Goal: Transaction & Acquisition: Purchase product/service

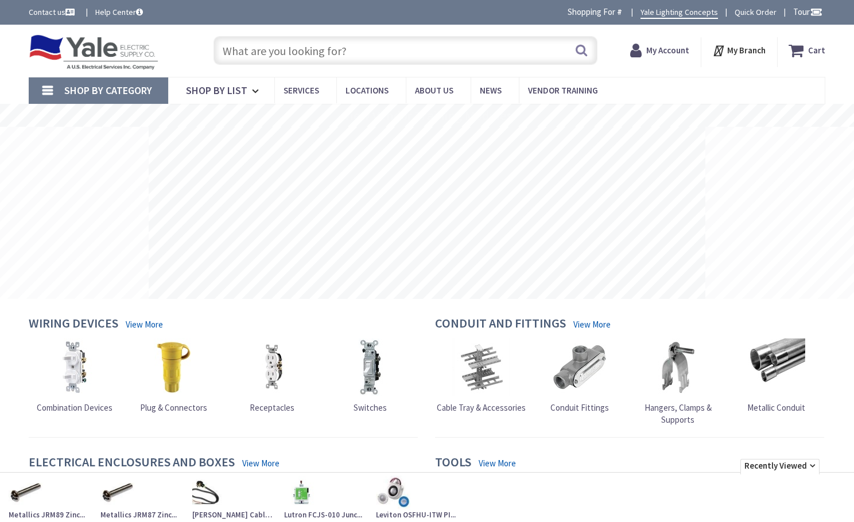
click at [244, 48] on input "text" at bounding box center [405, 50] width 384 height 29
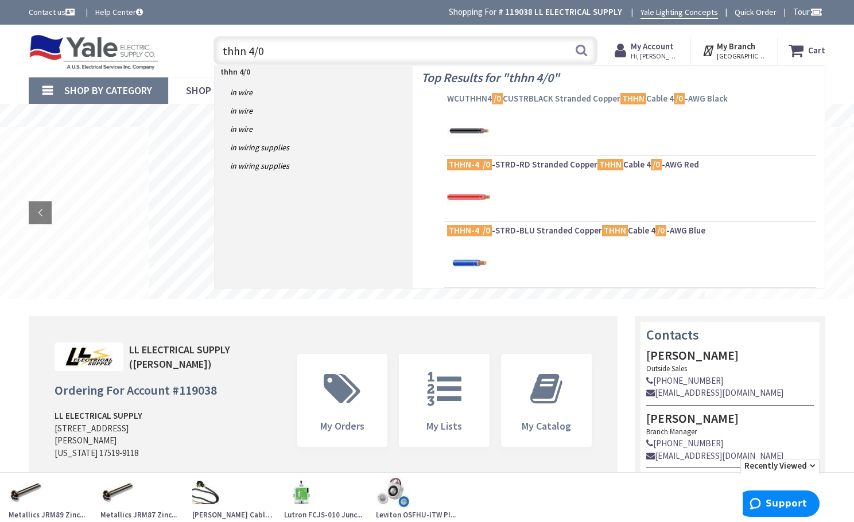
type input "thhn 4/0"
click at [548, 98] on span "WCUTHHN4 /0 CUSTRBLACK Stranded Copper THHN Cable 4 /0 -AWG Black" at bounding box center [630, 98] width 366 height 11
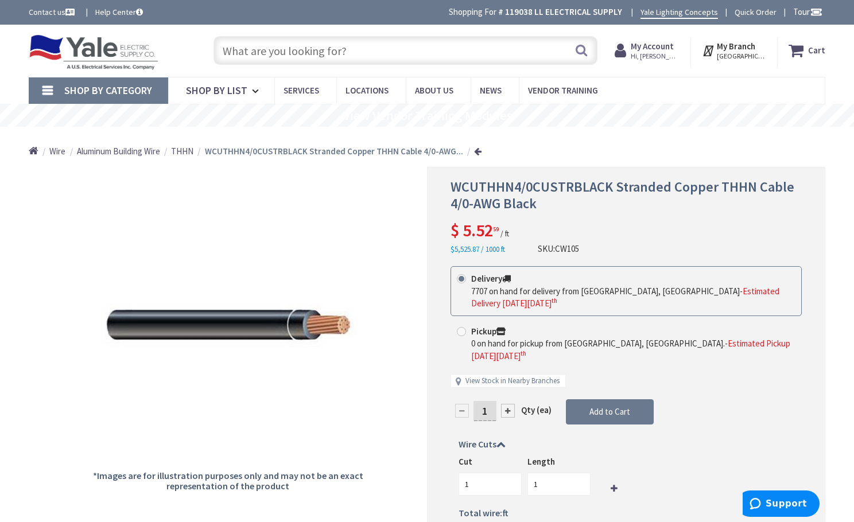
click at [285, 48] on input "text" at bounding box center [405, 50] width 384 height 29
